Goal: Book appointment/travel/reservation

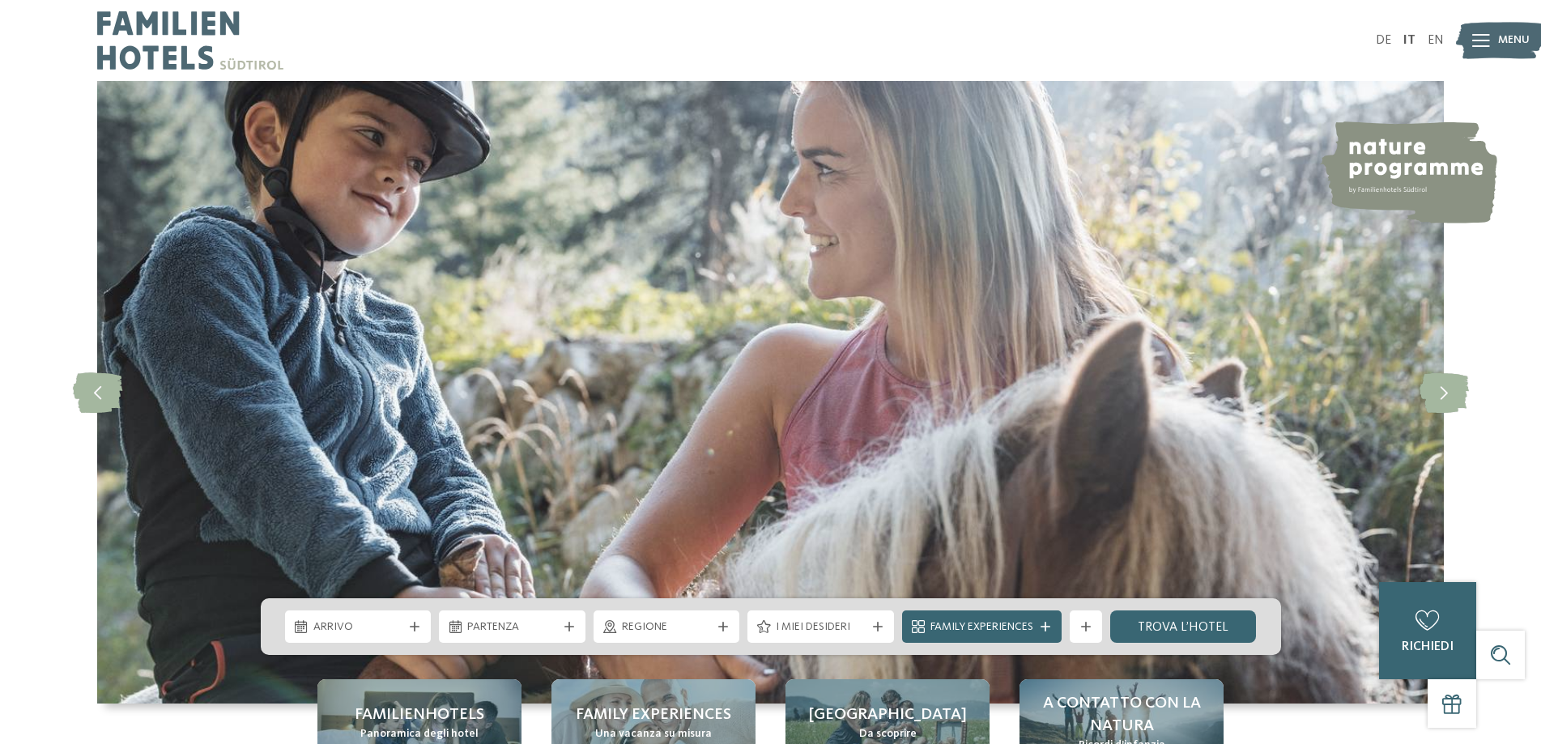
scroll to position [162, 0]
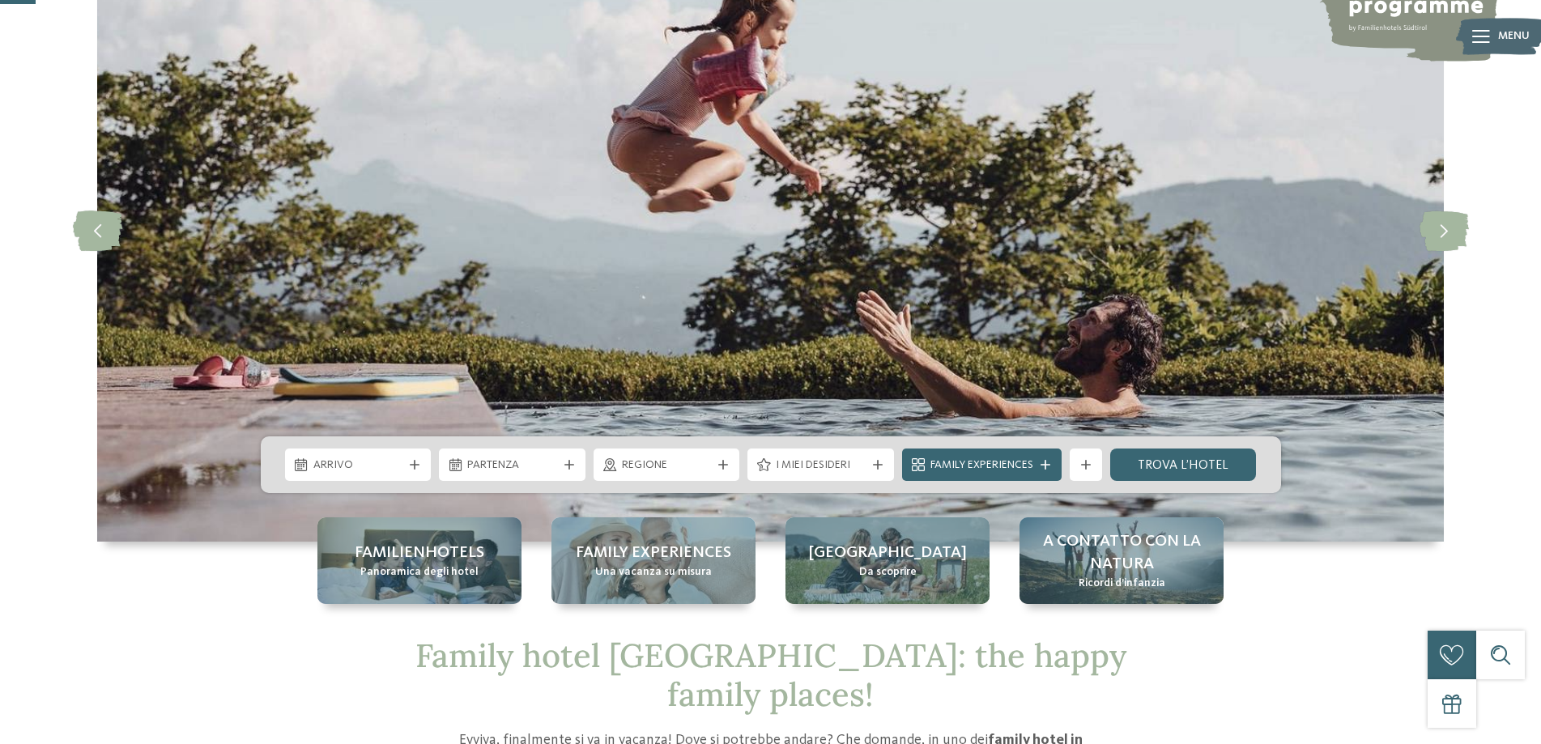
click at [873, 469] on icon at bounding box center [878, 465] width 10 height 10
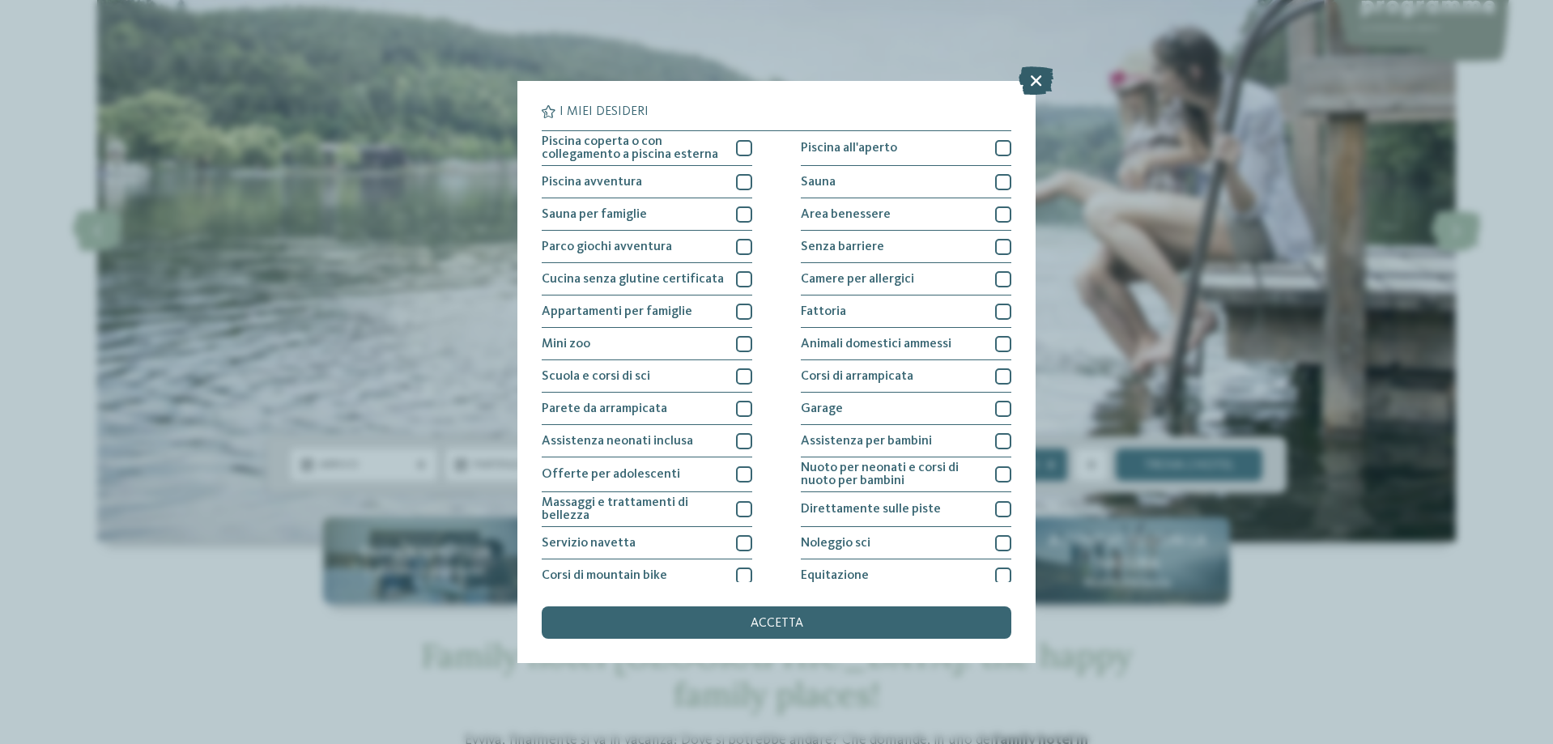
click at [1029, 81] on icon at bounding box center [1036, 80] width 35 height 28
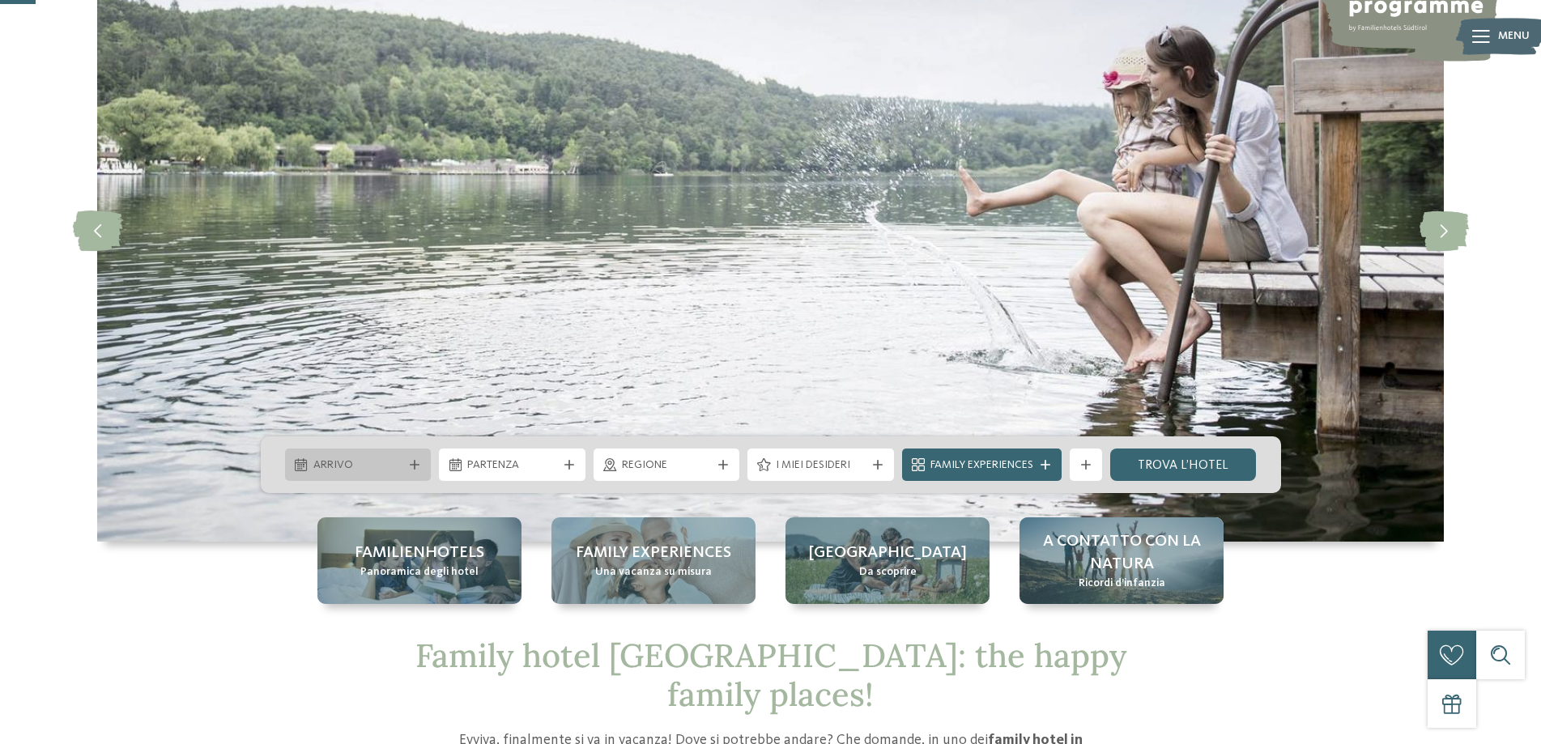
click at [412, 472] on div "Arrivo" at bounding box center [358, 465] width 147 height 32
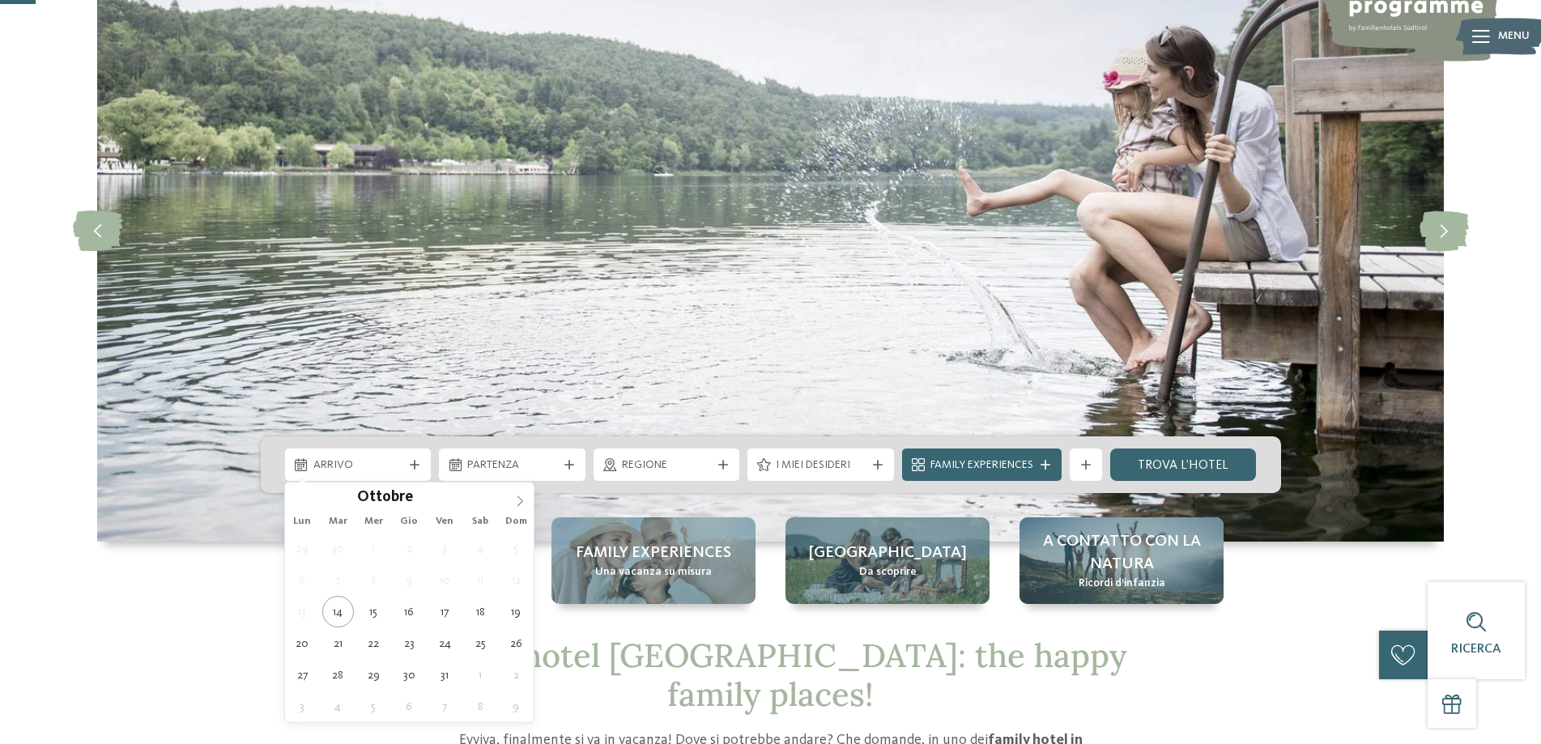
click at [517, 505] on icon at bounding box center [519, 501] width 11 height 11
type input "****"
click at [517, 505] on icon at bounding box center [519, 501] width 11 height 11
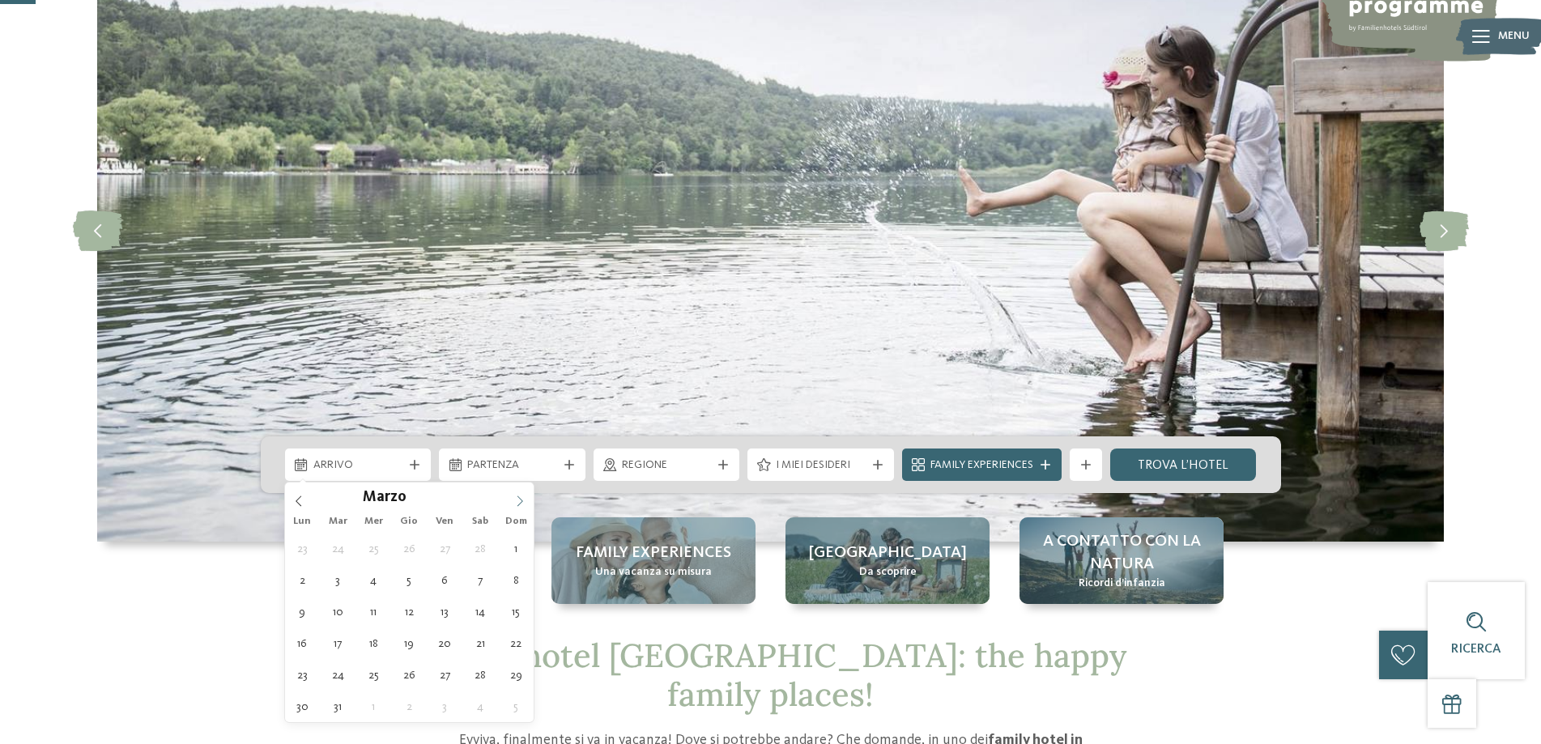
click at [517, 505] on icon at bounding box center [519, 501] width 11 height 11
type div "[DATE]"
type input "****"
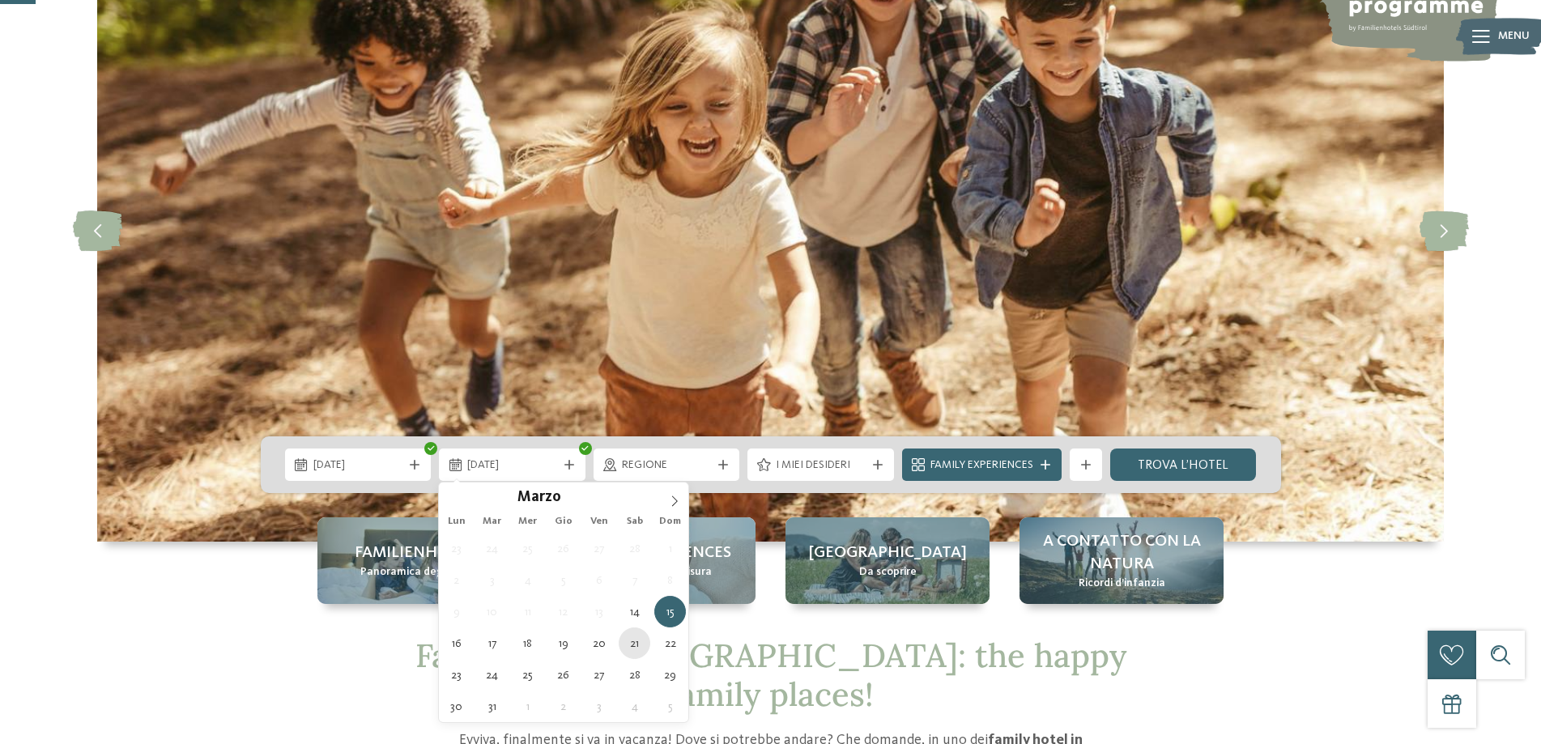
type div "[DATE]"
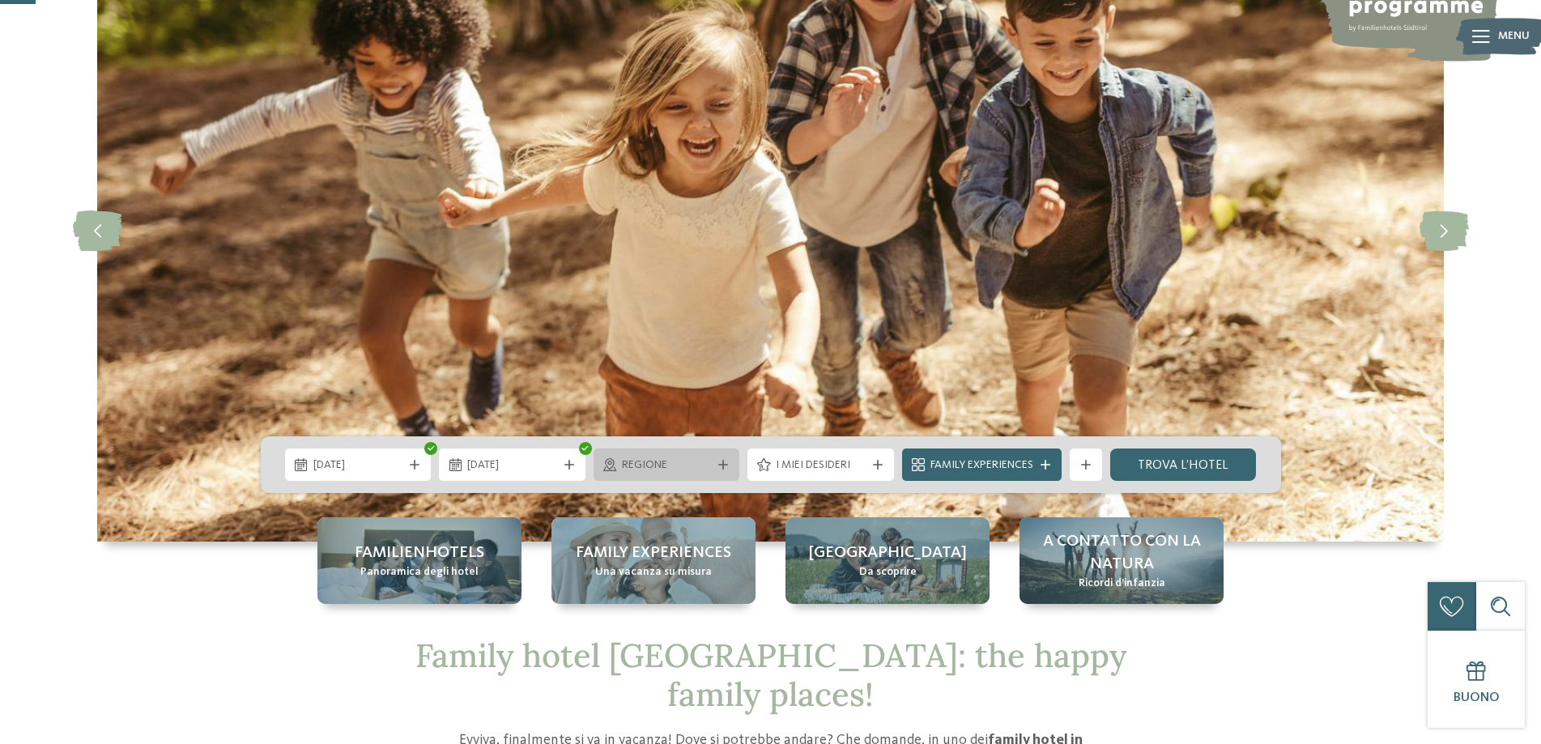
click at [724, 470] on div "Regione" at bounding box center [667, 465] width 147 height 32
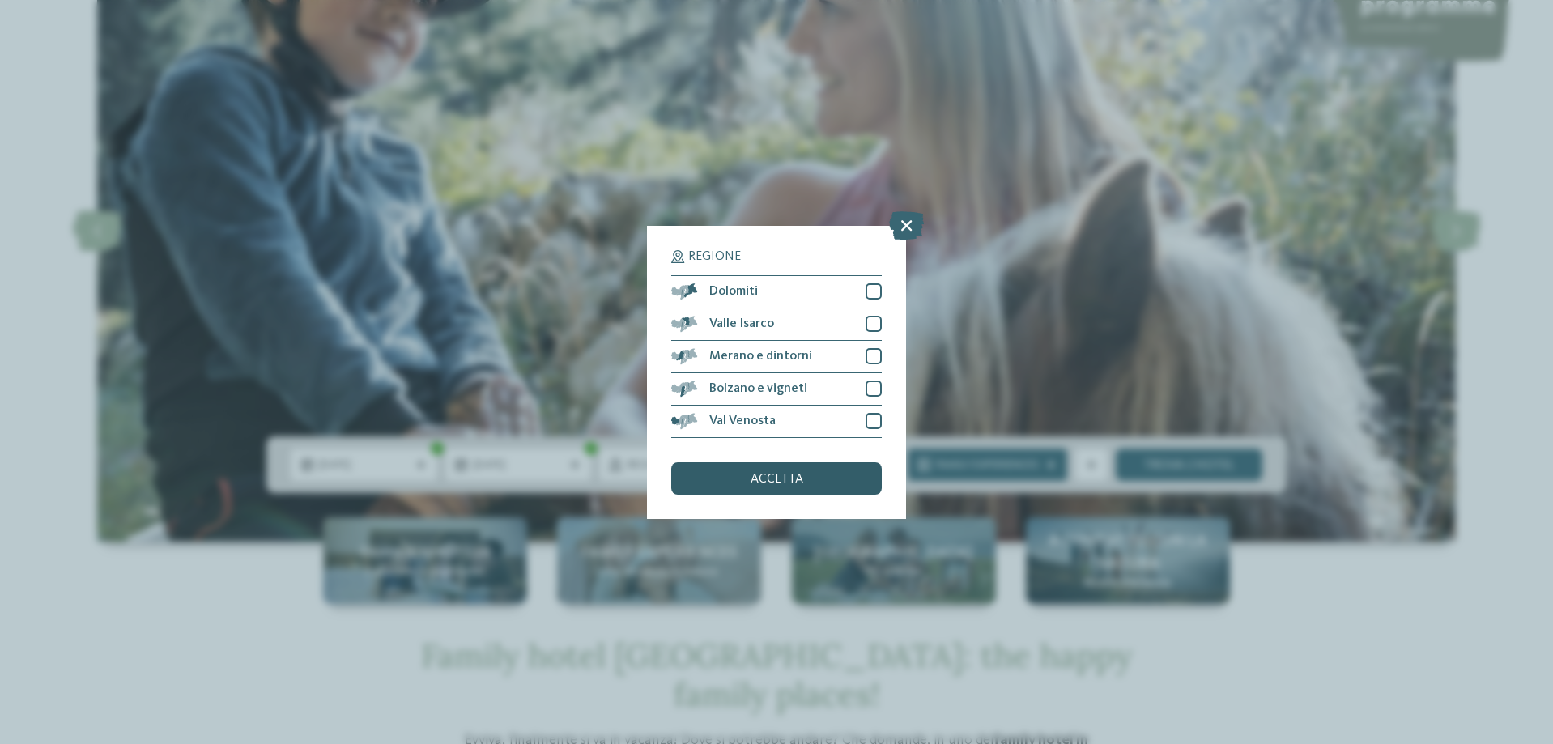
click at [743, 484] on div "accetta" at bounding box center [776, 478] width 211 height 32
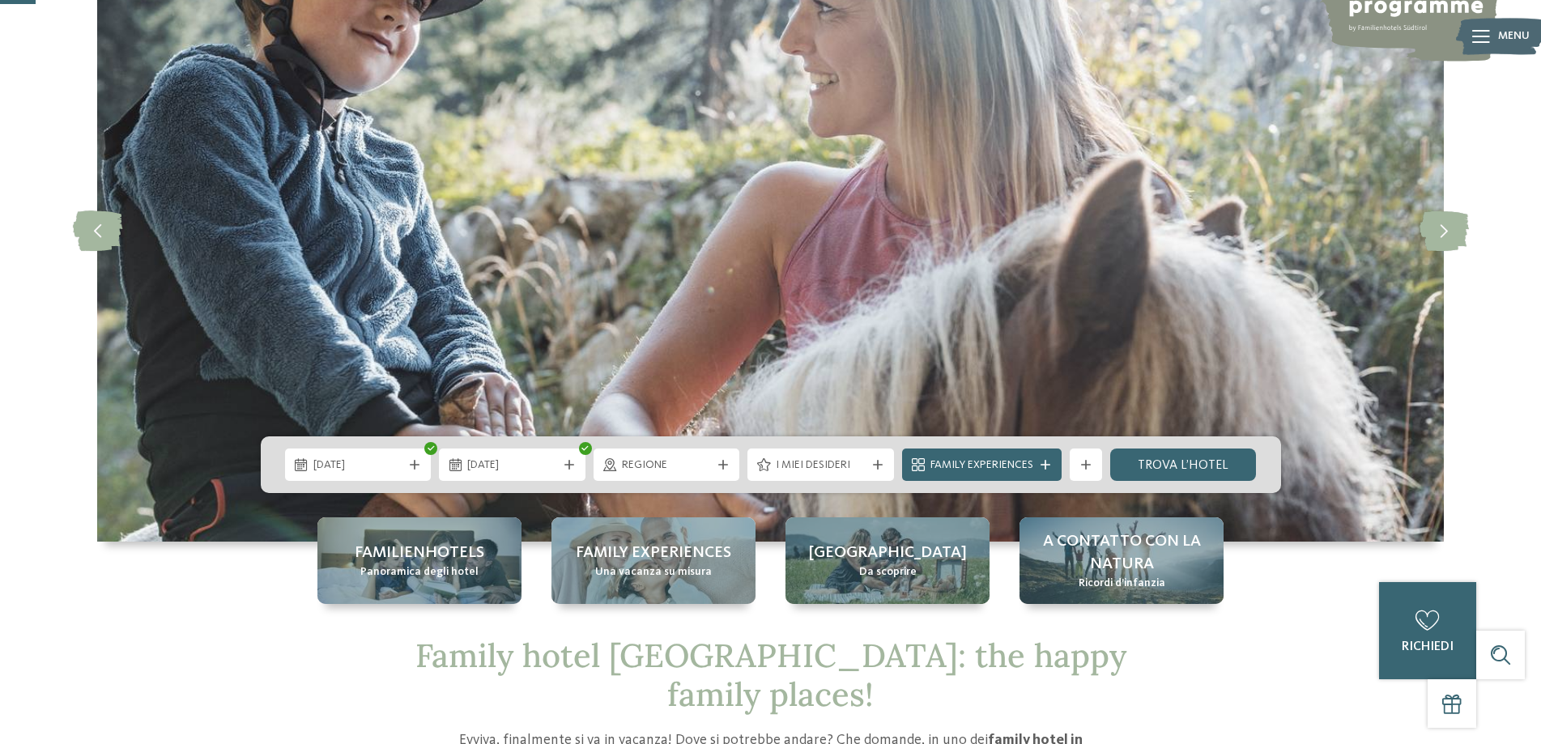
scroll to position [243, 0]
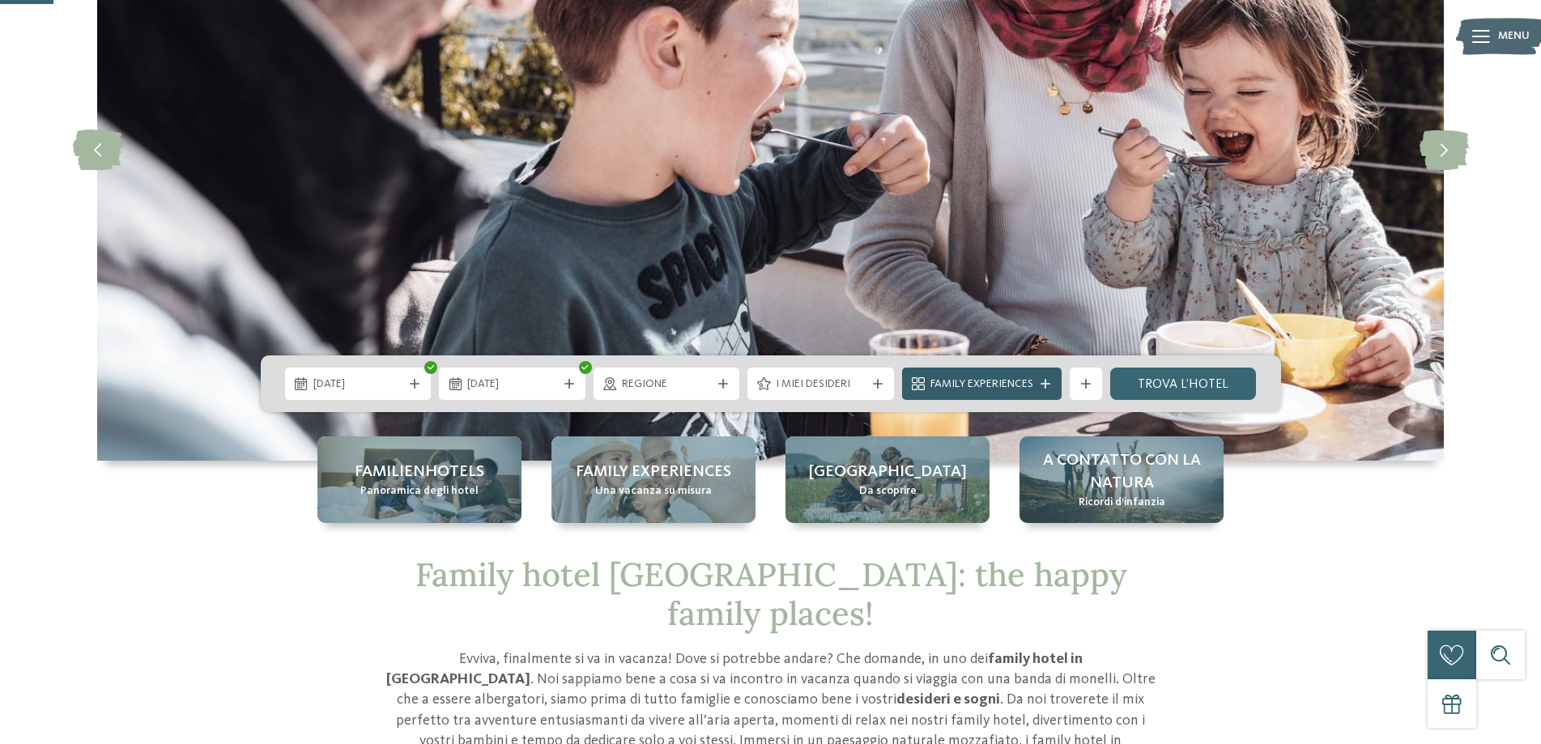
click at [1053, 382] on div at bounding box center [1045, 384] width 16 height 10
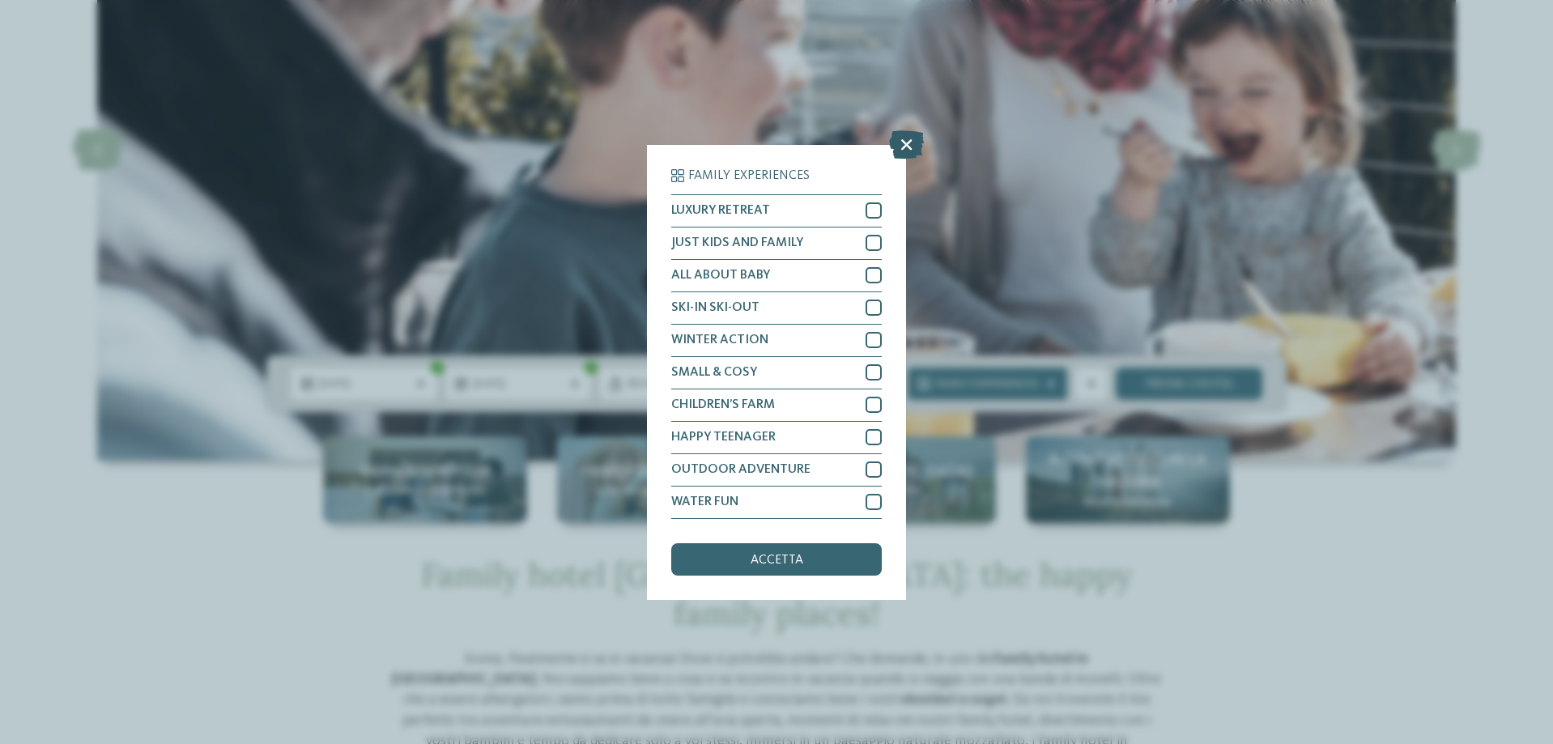
click at [897, 142] on icon at bounding box center [906, 144] width 35 height 28
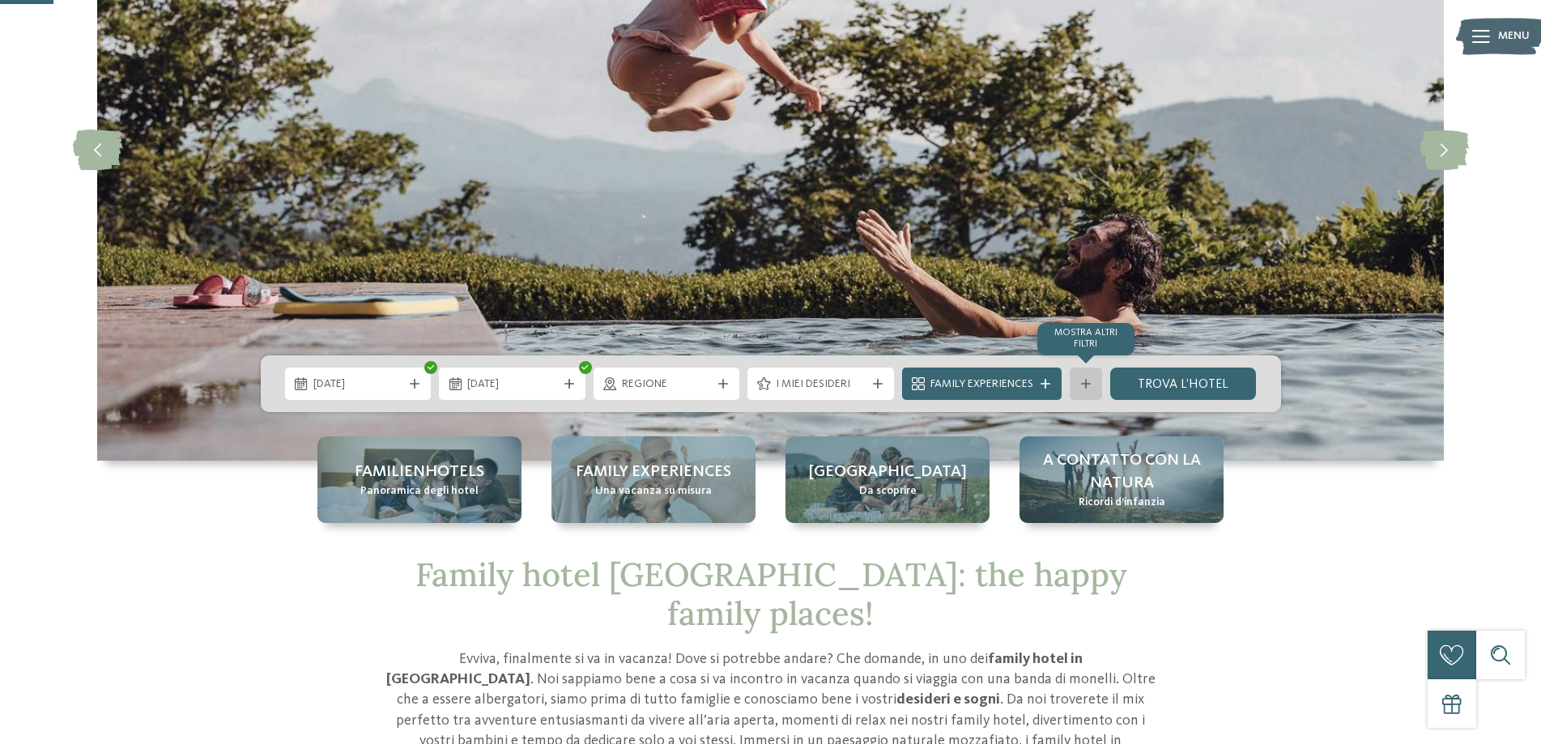
click at [1088, 388] on icon at bounding box center [1086, 384] width 10 height 10
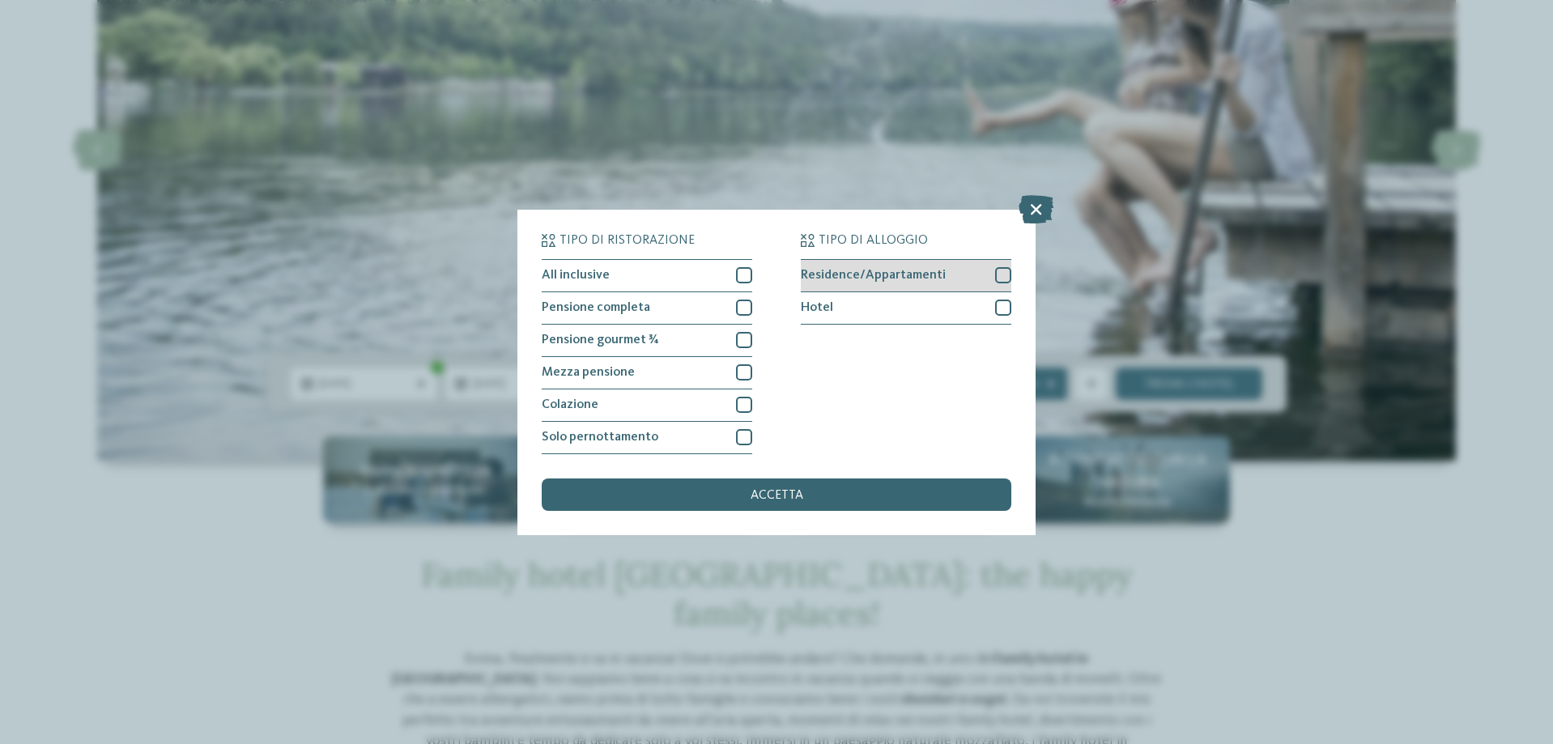
click at [1007, 273] on div at bounding box center [1003, 275] width 16 height 16
click at [875, 500] on div "accetta" at bounding box center [777, 495] width 470 height 32
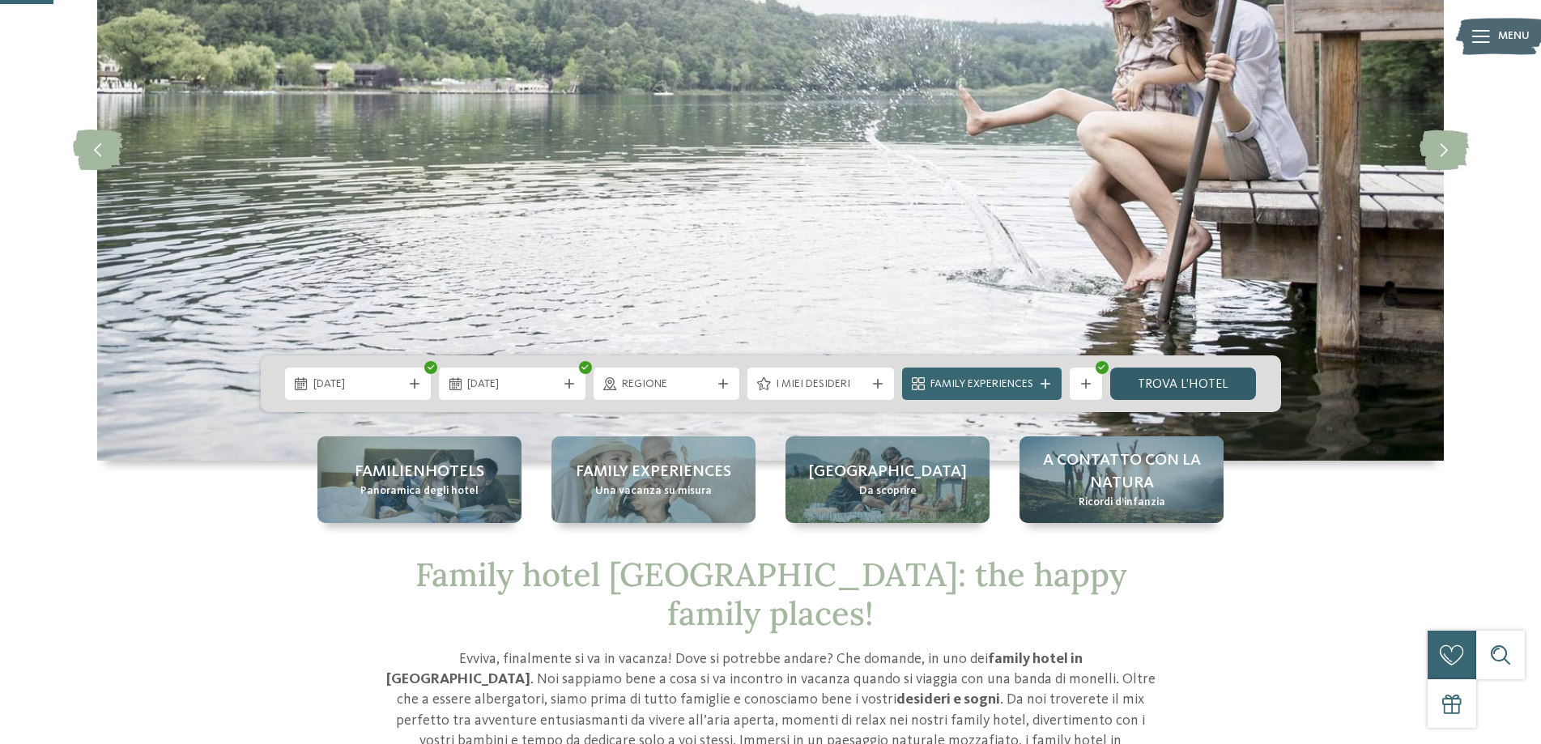
click at [1169, 390] on link "trova l’hotel" at bounding box center [1183, 384] width 147 height 32
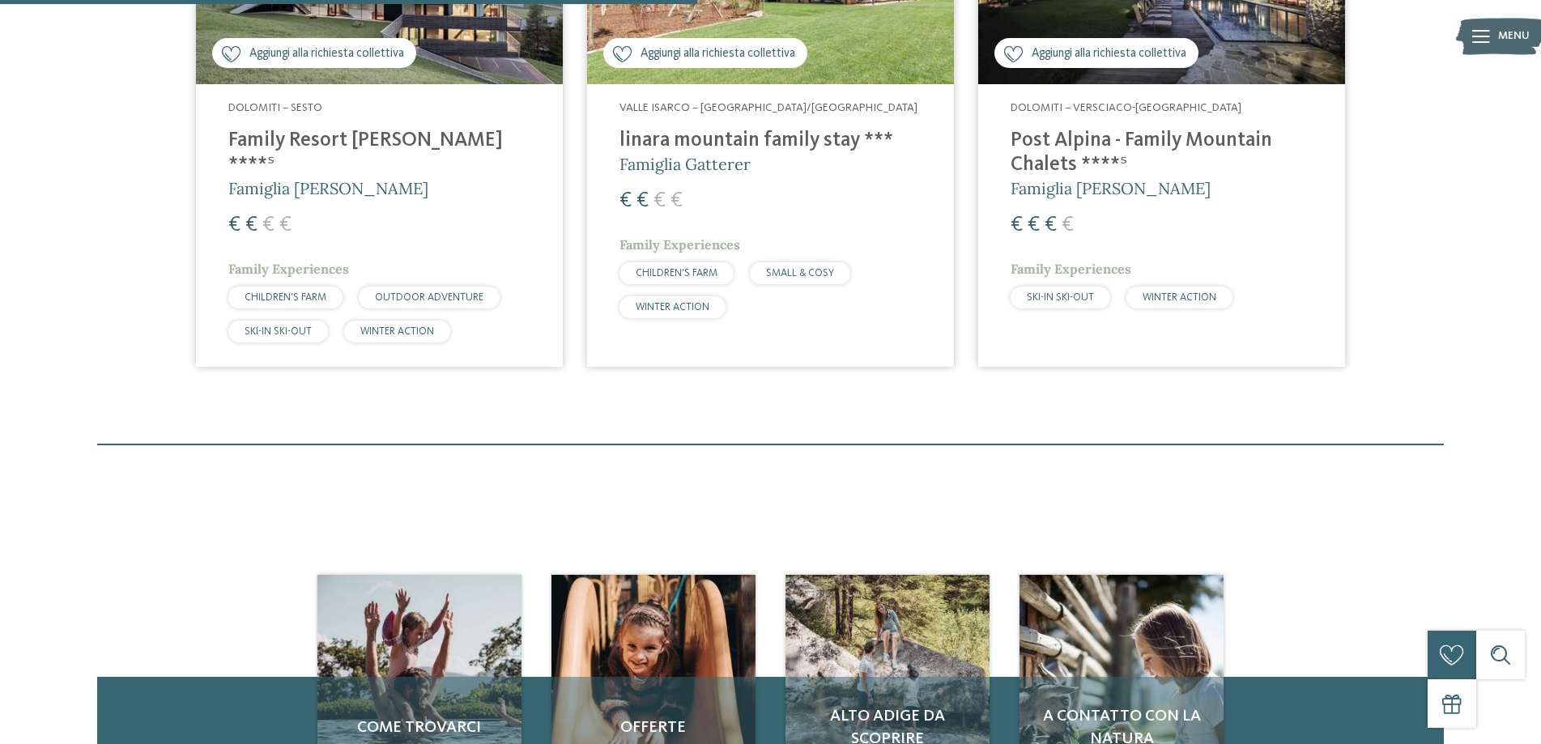
scroll to position [511, 0]
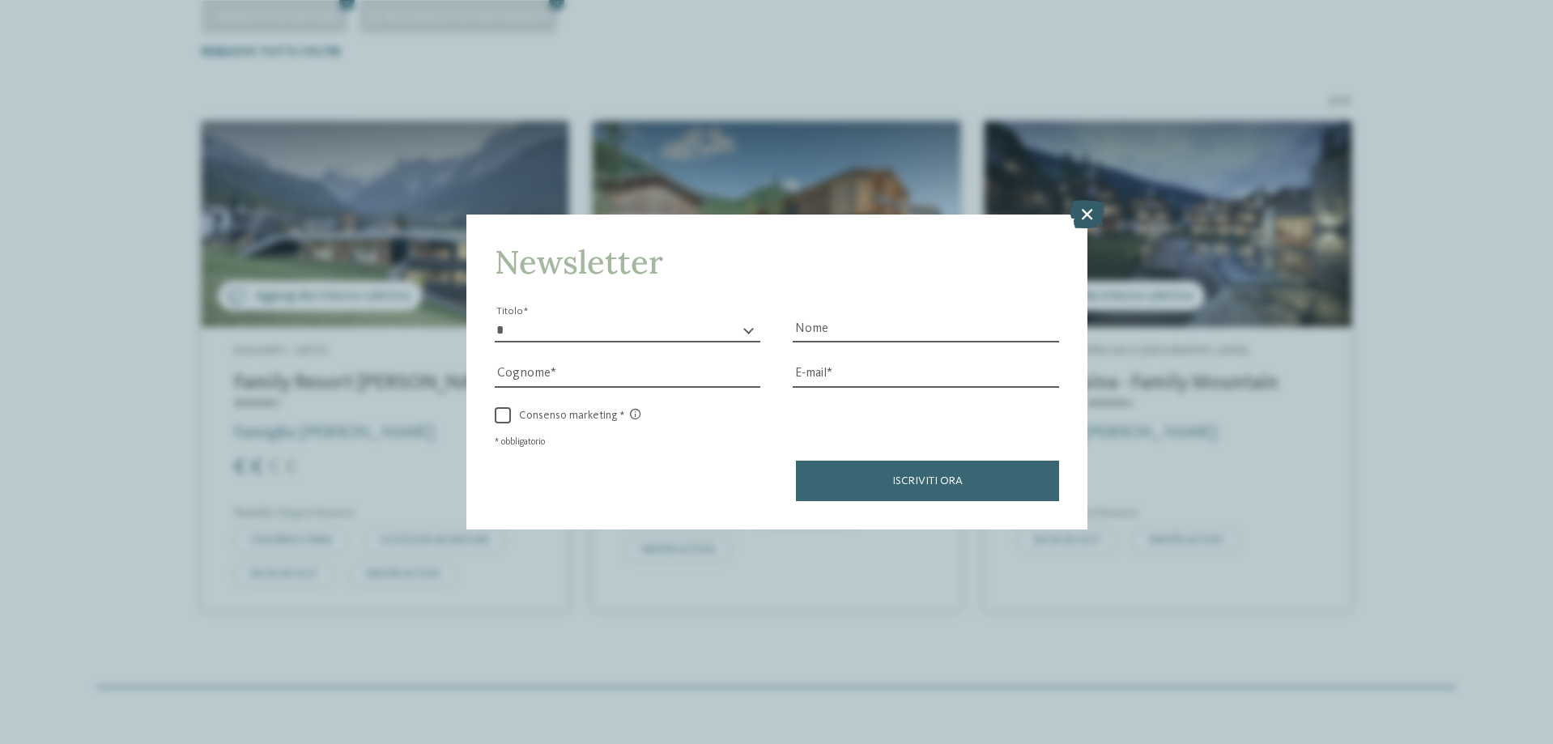
click at [1095, 213] on icon at bounding box center [1087, 214] width 35 height 28
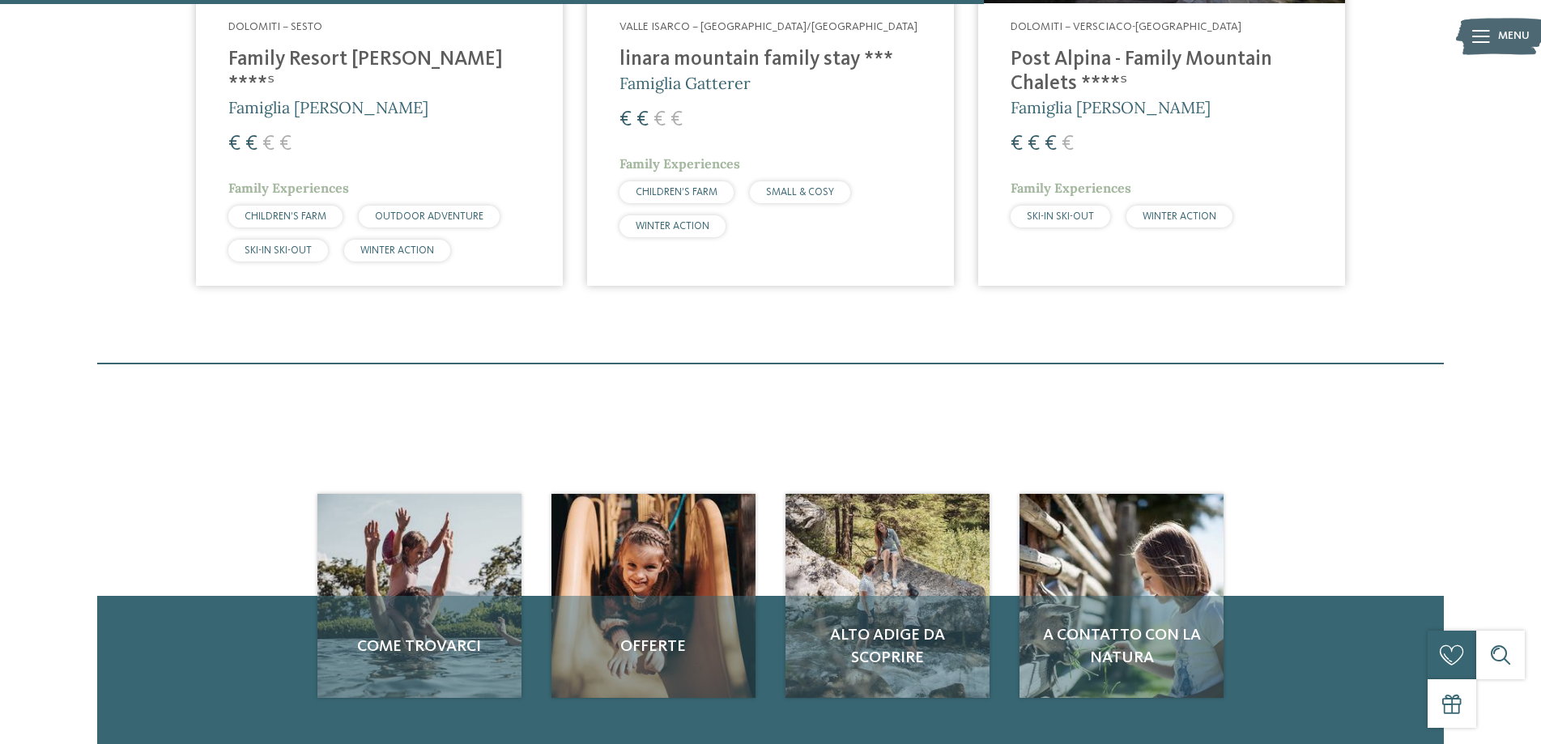
scroll to position [430, 0]
